Goal: Navigation & Orientation: Find specific page/section

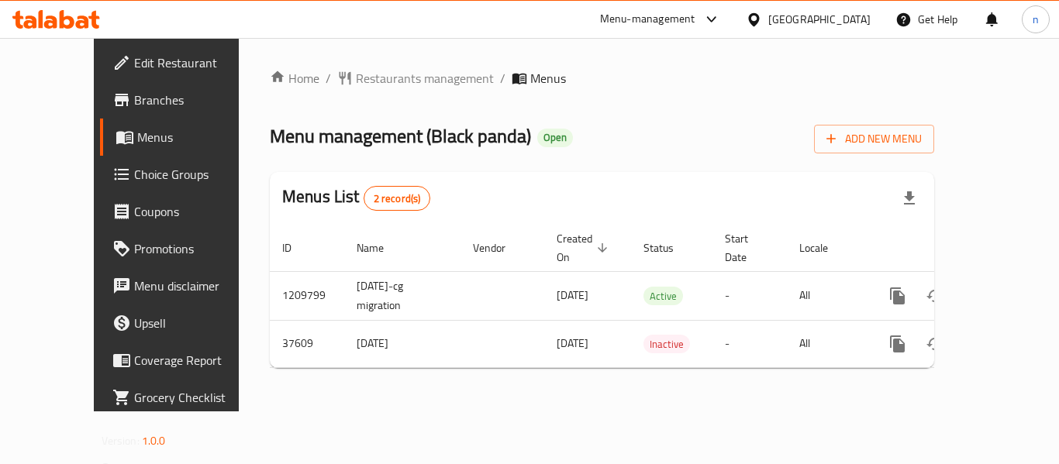
click at [759, 21] on icon at bounding box center [753, 18] width 11 height 13
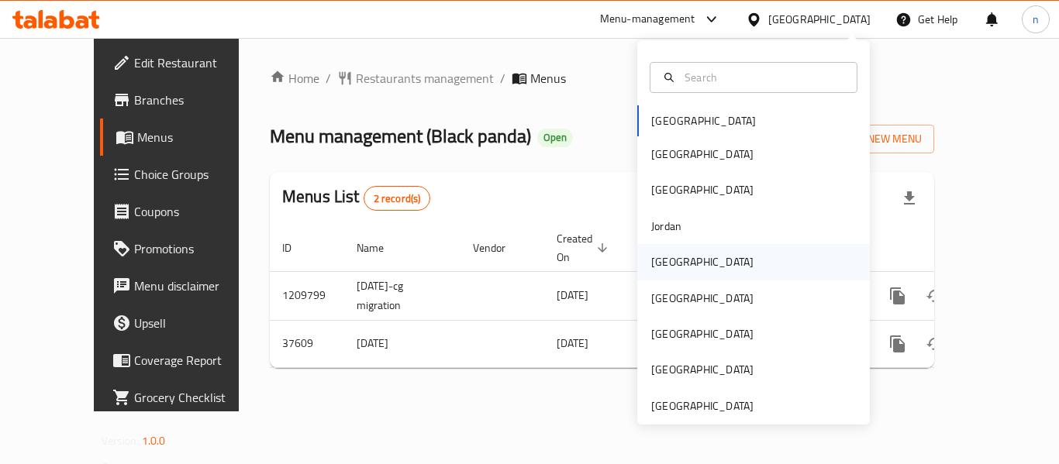
click at [661, 265] on div "[GEOGRAPHIC_DATA]" at bounding box center [702, 262] width 102 height 17
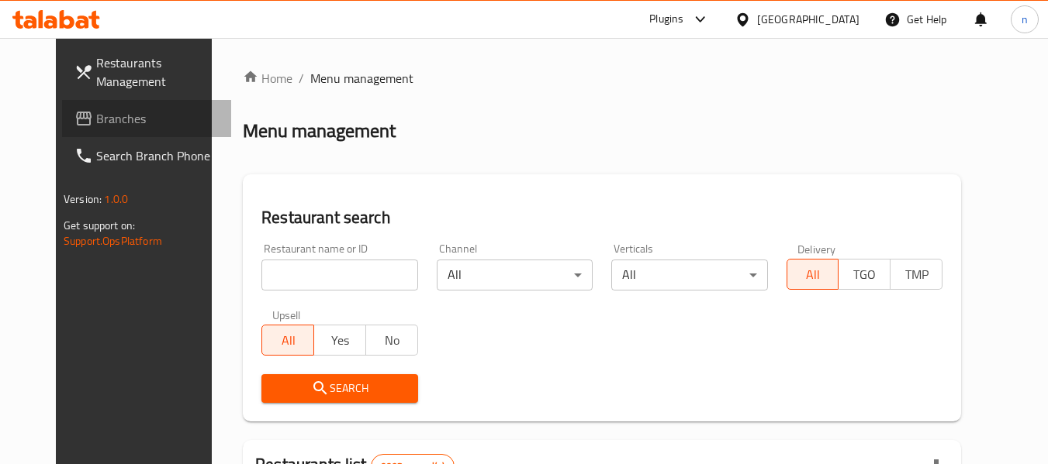
click at [96, 119] on span "Branches" at bounding box center [157, 118] width 123 height 19
